Goal: Communication & Community: Participate in discussion

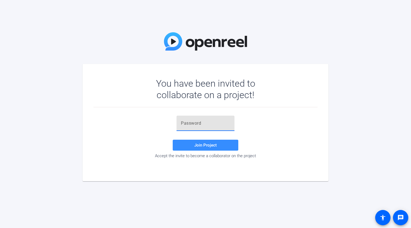
paste input "VygD74"
type input "VygD74"
click at [220, 143] on span at bounding box center [206, 144] width 66 height 13
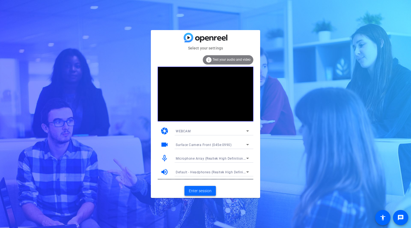
click at [208, 190] on span "Enter session" at bounding box center [200, 191] width 23 height 6
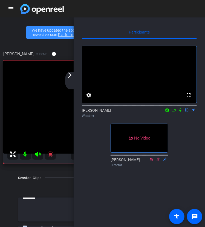
click at [180, 112] on icon at bounding box center [180, 110] width 4 height 4
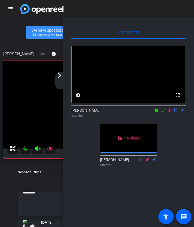
click at [170, 112] on icon at bounding box center [170, 110] width 4 height 4
click at [171, 112] on icon at bounding box center [170, 110] width 4 height 4
click at [169, 112] on icon at bounding box center [170, 110] width 4 height 4
click at [169, 112] on icon at bounding box center [170, 111] width 2 height 4
click at [171, 112] on icon at bounding box center [170, 110] width 4 height 4
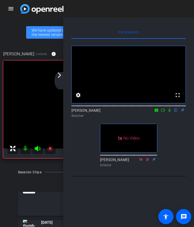
click at [170, 112] on icon at bounding box center [170, 111] width 2 height 4
click at [170, 112] on icon at bounding box center [169, 111] width 3 height 4
click at [169, 112] on icon at bounding box center [170, 110] width 4 height 4
click at [64, 79] on div "arrow_back_ios_new arrow_forward_ios" at bounding box center [60, 80] width 11 height 17
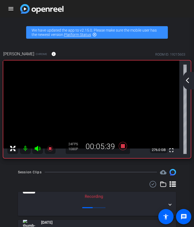
click at [188, 81] on mat-icon "arrow_back_ios_new" at bounding box center [188, 80] width 7 height 7
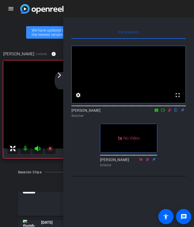
click at [171, 112] on icon at bounding box center [170, 110] width 4 height 4
click at [170, 112] on icon at bounding box center [170, 111] width 2 height 4
click at [170, 112] on icon at bounding box center [170, 110] width 4 height 4
click at [170, 112] on icon at bounding box center [170, 111] width 2 height 4
click at [169, 112] on icon at bounding box center [170, 110] width 4 height 4
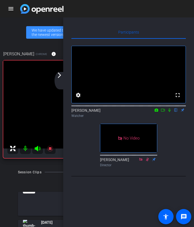
click at [171, 112] on icon at bounding box center [170, 110] width 4 height 4
click at [170, 112] on icon at bounding box center [170, 110] width 4 height 4
click at [64, 76] on div "arrow_back_ios_new arrow_forward_ios" at bounding box center [60, 80] width 11 height 17
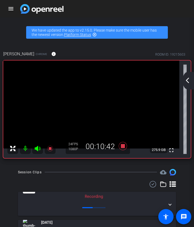
click at [190, 84] on div "arrow_back_ios_new arrow_forward_ios" at bounding box center [188, 80] width 11 height 17
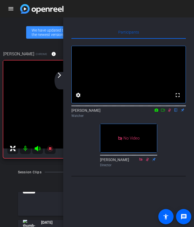
click at [171, 112] on icon at bounding box center [170, 110] width 4 height 4
click at [171, 113] on mat-icon at bounding box center [170, 110] width 7 height 5
click at [64, 79] on div "arrow_back_ios_new arrow_forward_ios" at bounding box center [60, 80] width 11 height 17
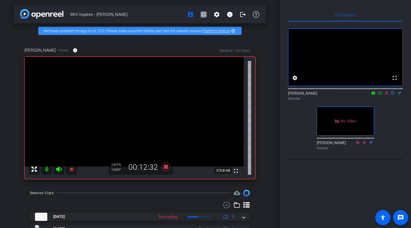
click at [387, 95] on icon at bounding box center [386, 93] width 4 height 4
